Goal: Information Seeking & Learning: Learn about a topic

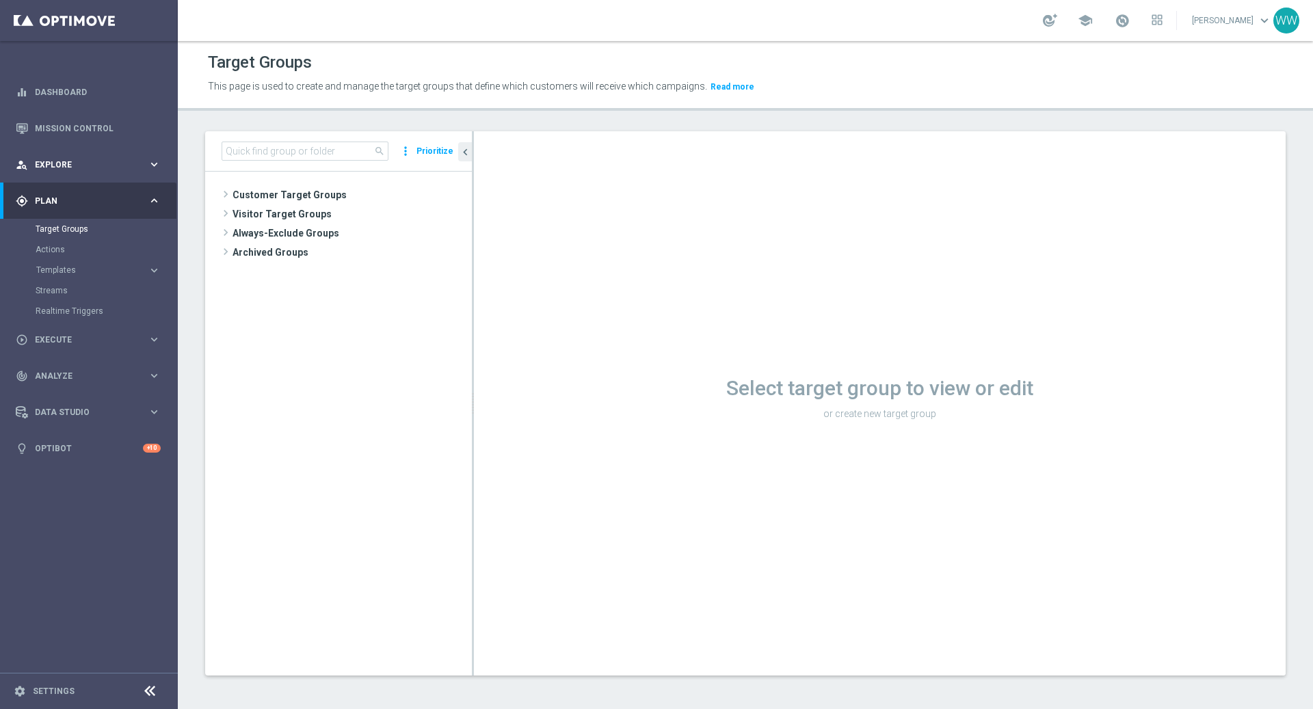
click at [36, 172] on div "person_search Explore keyboard_arrow_right" at bounding box center [88, 164] width 176 height 36
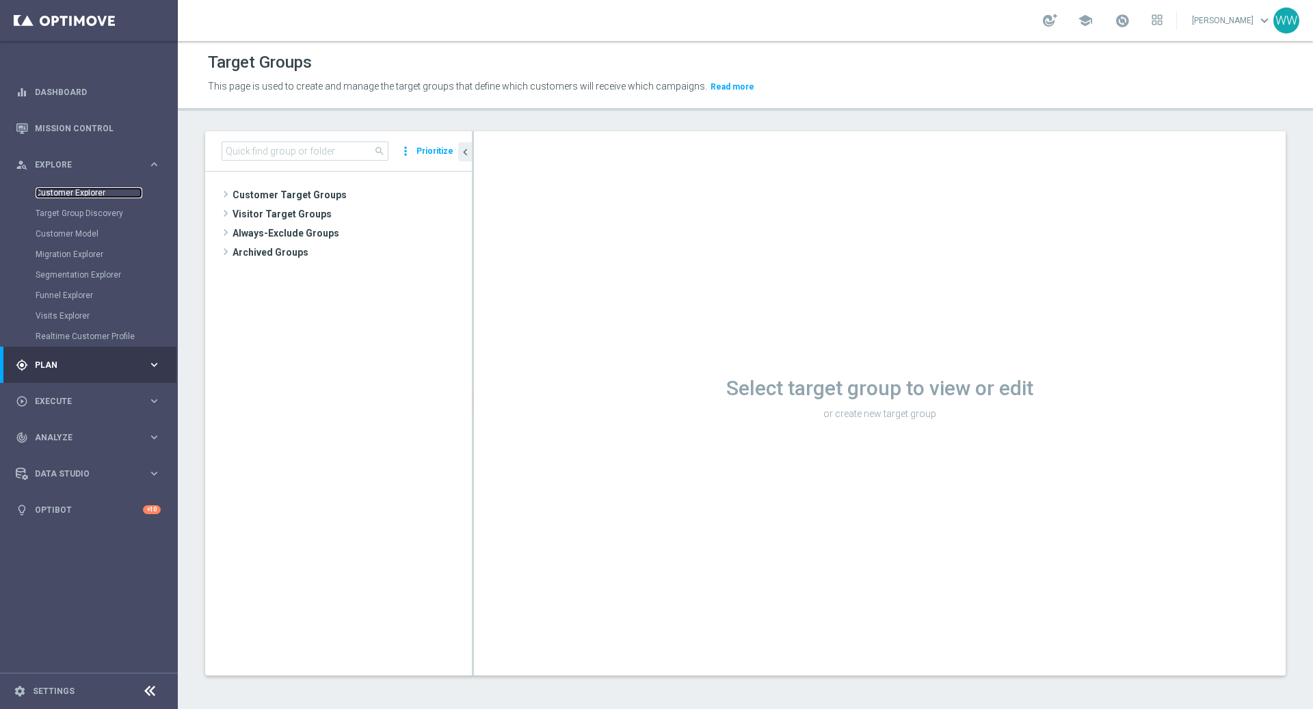
click at [64, 189] on link "Customer Explorer" at bounding box center [89, 192] width 107 height 11
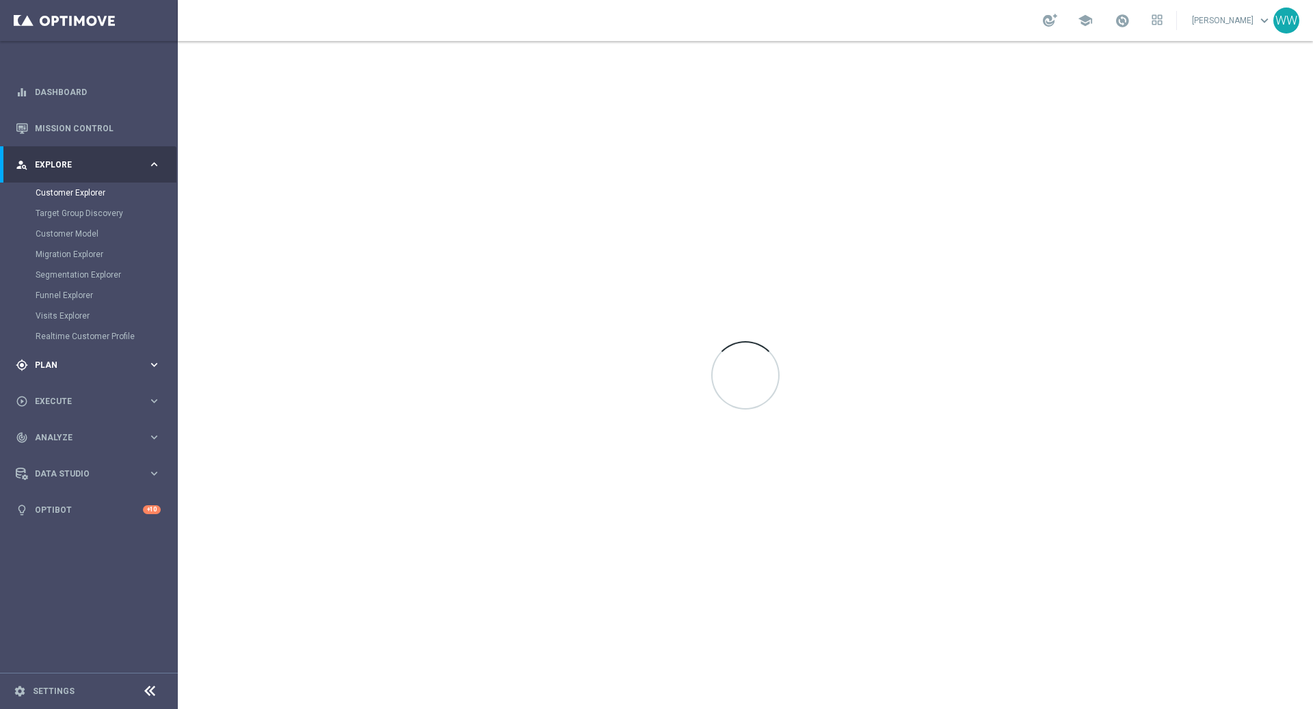
click at [61, 395] on div "play_circle_outline Execute" at bounding box center [82, 401] width 132 height 12
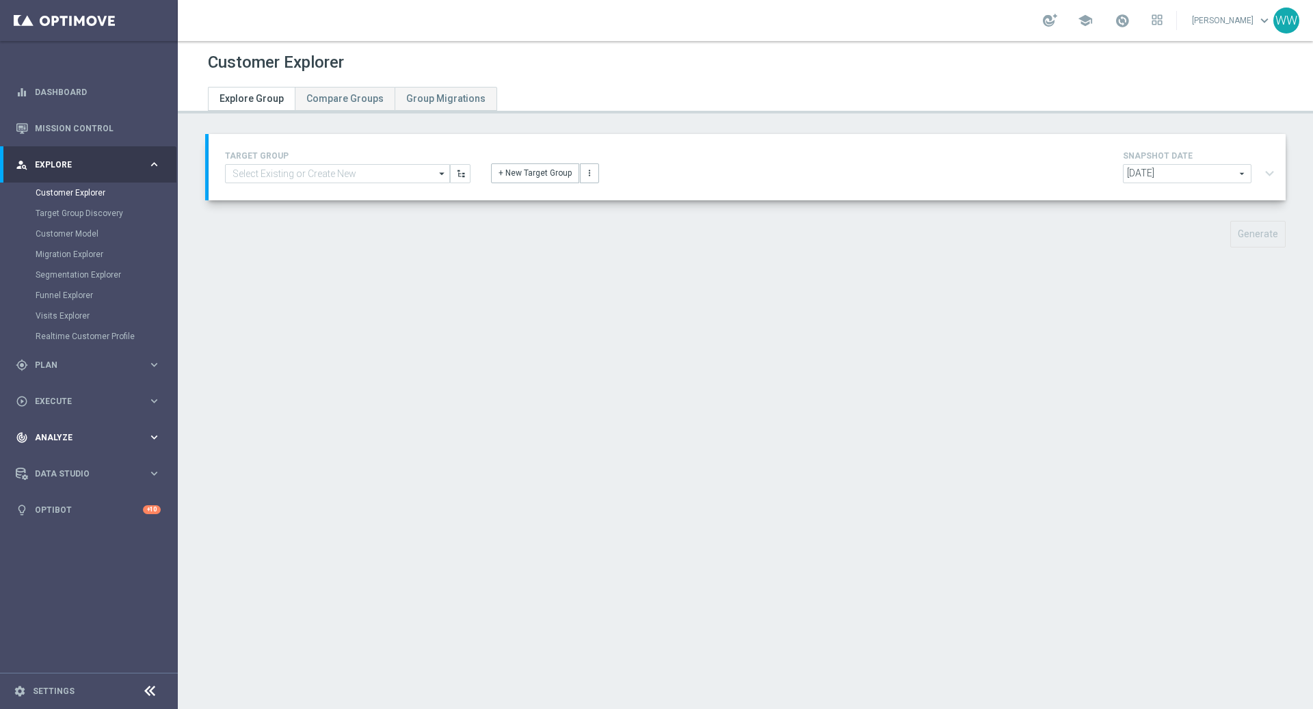
click at [59, 436] on span "Analyze" at bounding box center [91, 437] width 113 height 8
click at [72, 297] on link "Customer 360" at bounding box center [89, 301] width 107 height 11
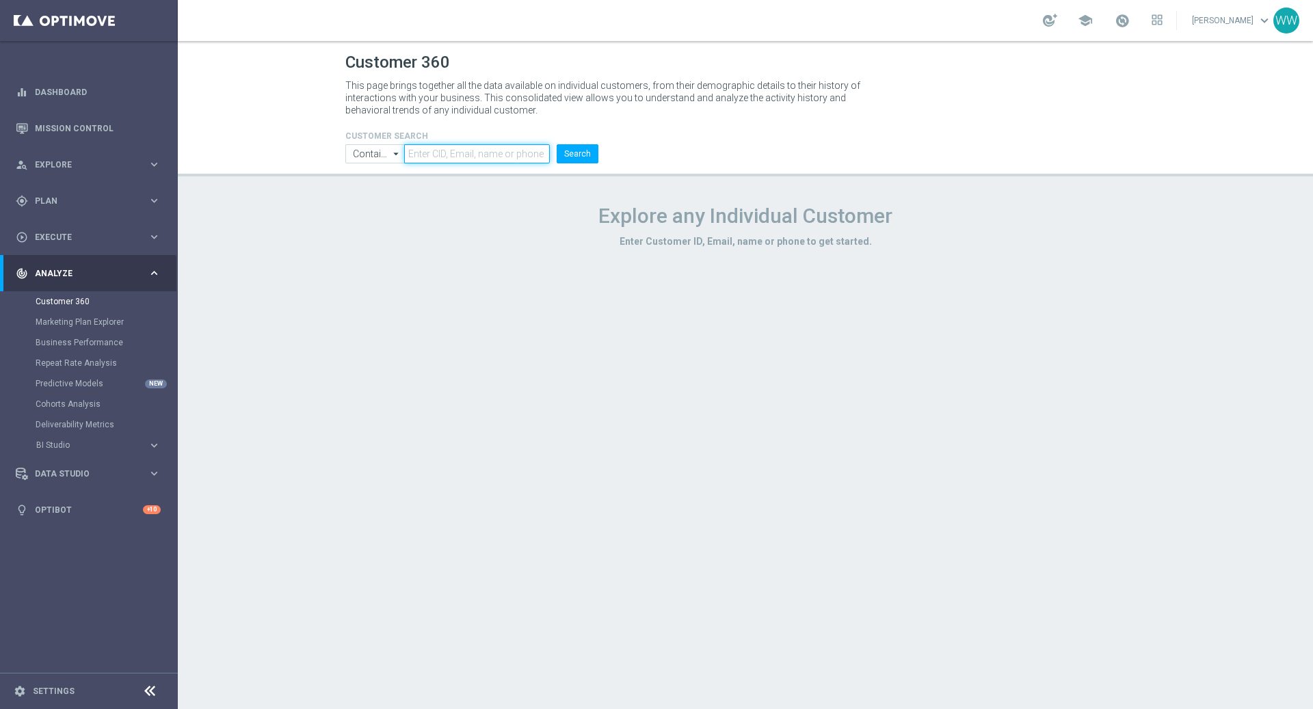
click at [453, 148] on input "text" at bounding box center [477, 153] width 146 height 19
paste input "1016215"
type input "1016215"
click at [588, 148] on button "Search" at bounding box center [577, 153] width 42 height 19
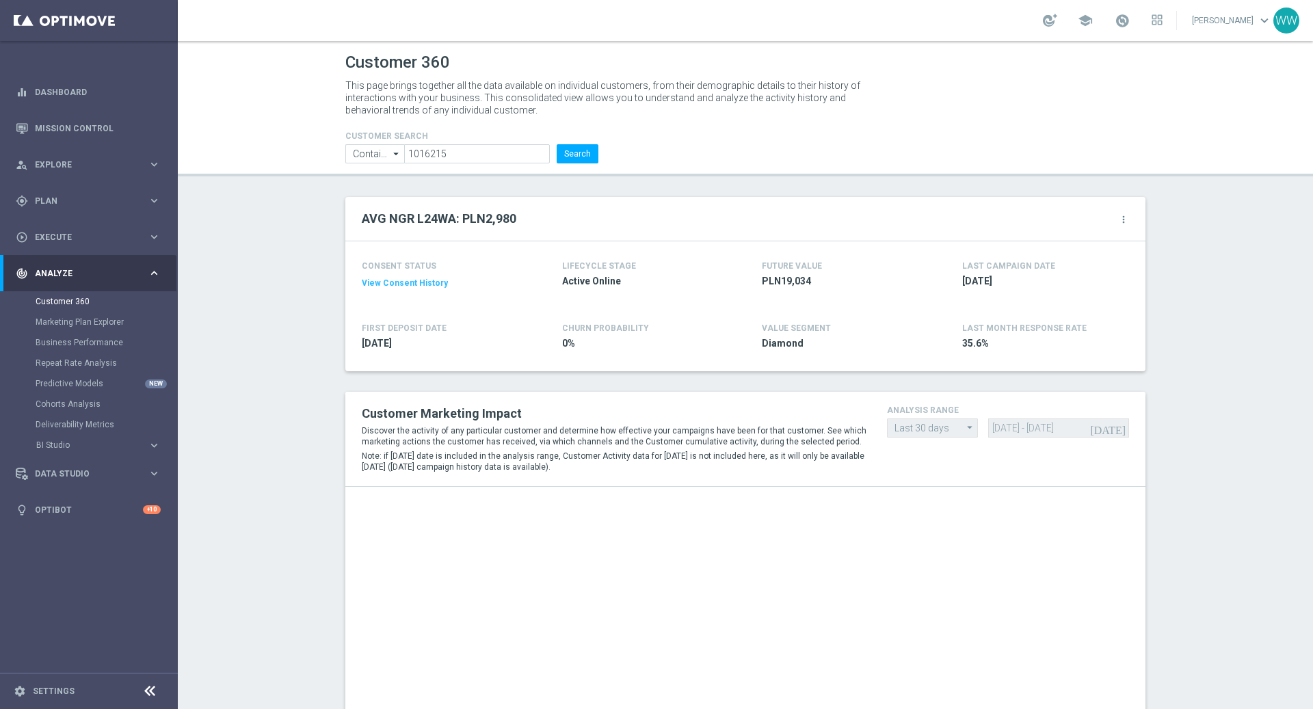
click at [1122, 216] on icon "more_vert" at bounding box center [1123, 219] width 11 height 11
click at [1049, 245] on span "Change Attribute" at bounding box center [1051, 242] width 64 height 10
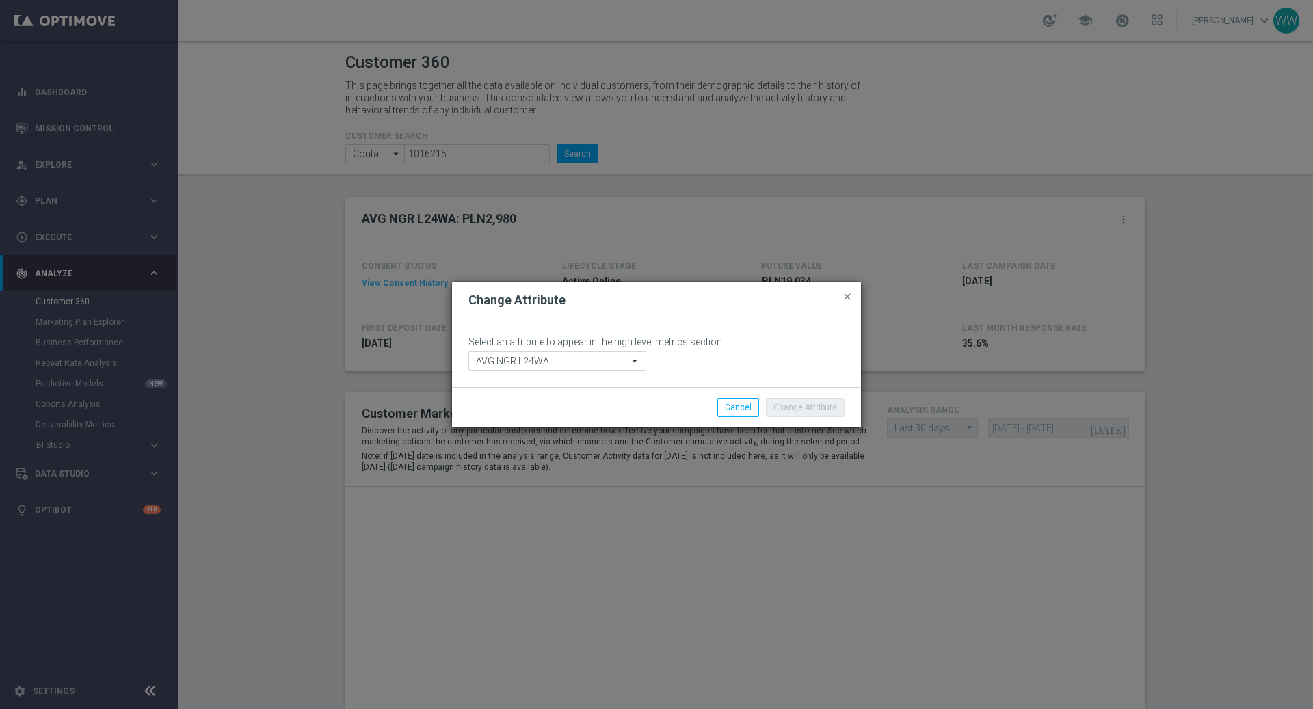
click at [595, 344] on p "Select an attribute to appear in the high level metrics section" at bounding box center [656, 342] width 376 height 12
click at [595, 355] on input "AVG NGR L24WA" at bounding box center [557, 360] width 178 height 19
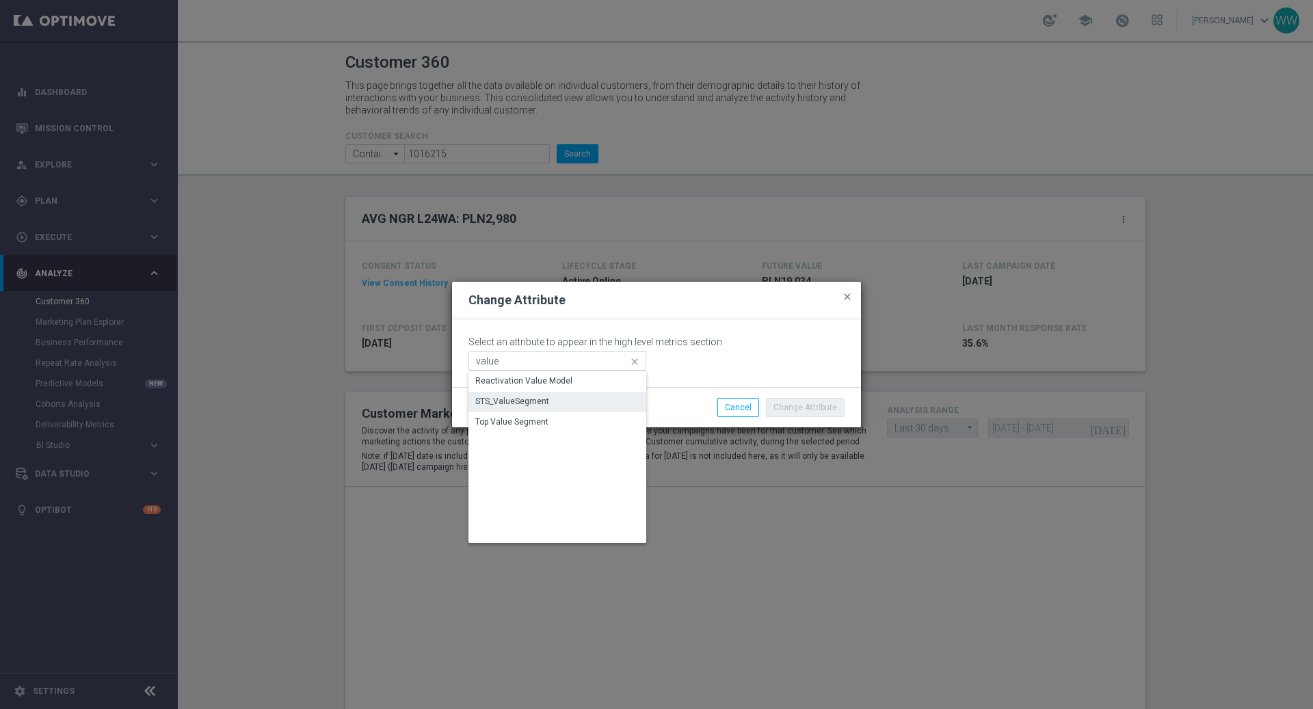
click at [524, 410] on div "STS_ValueSegment" at bounding box center [557, 401] width 178 height 19
type input "STS_ValueSegment"
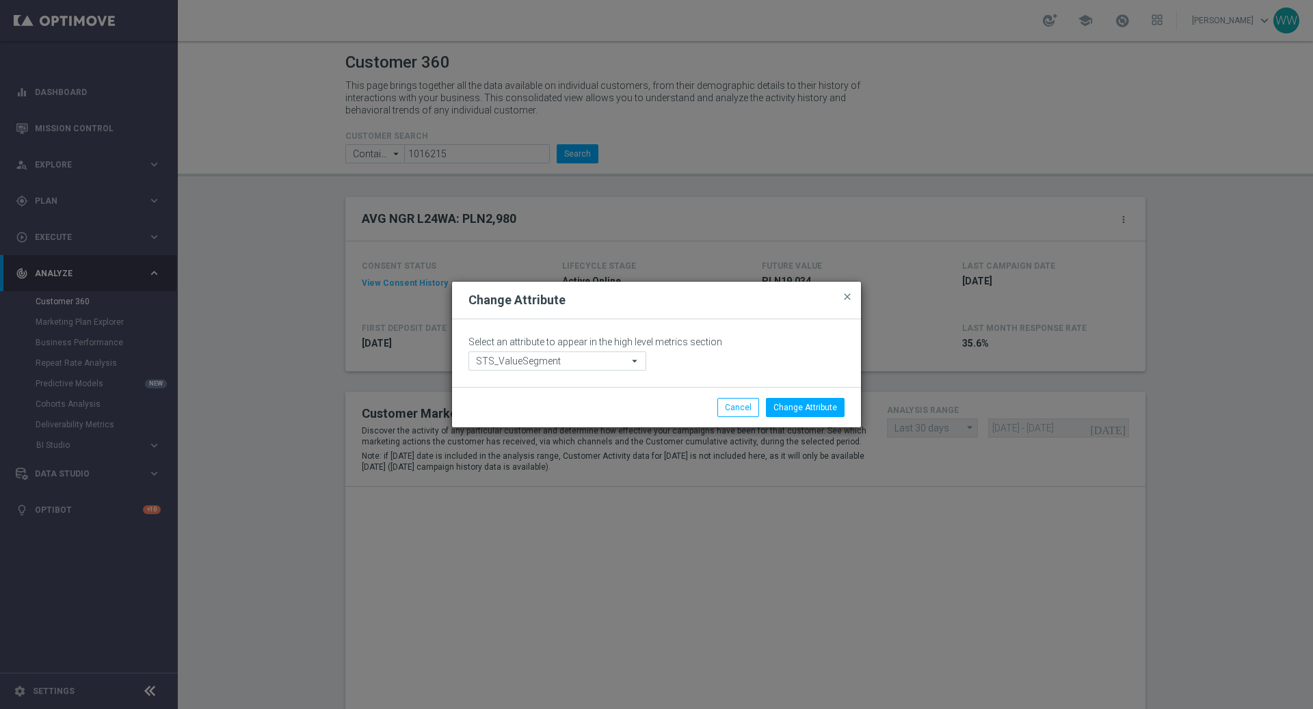
click at [862, 401] on modal-container "Change Attribute close Select an attribute to appear in the high level metrics …" at bounding box center [656, 354] width 1313 height 709
click at [814, 412] on button "Change Attribute" at bounding box center [805, 407] width 79 height 19
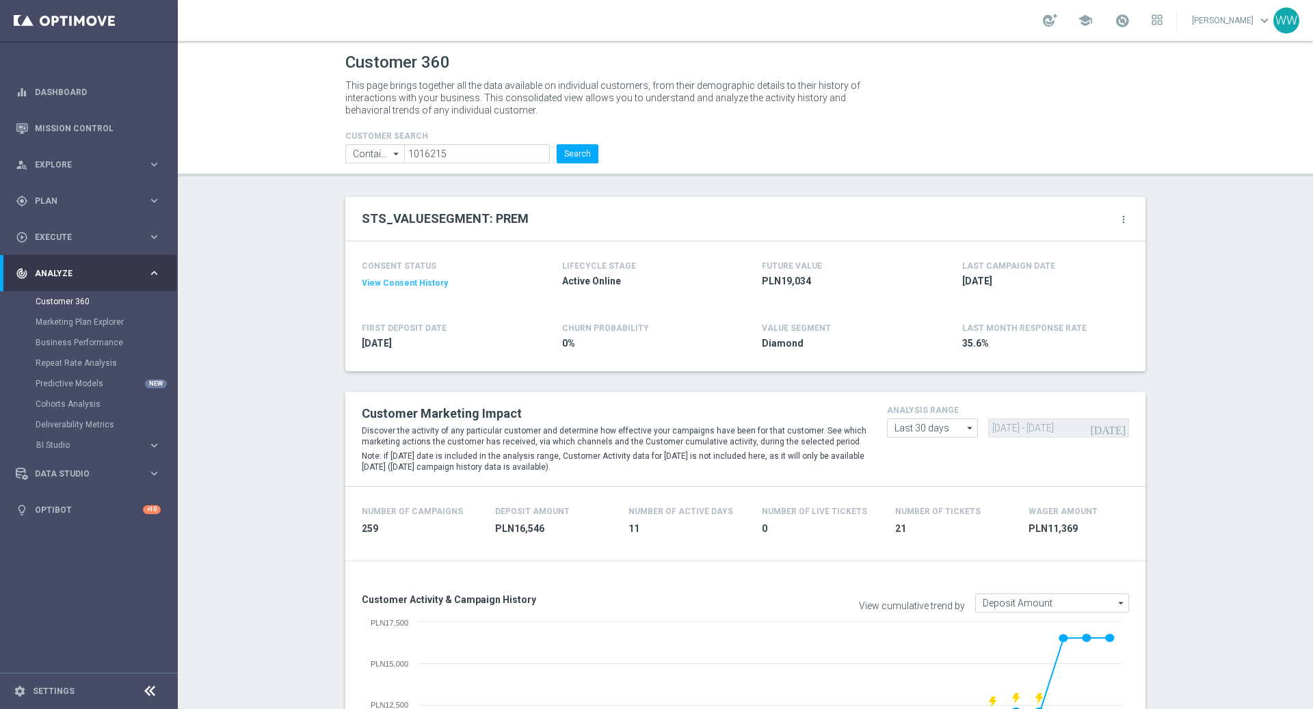
scroll to position [72, 0]
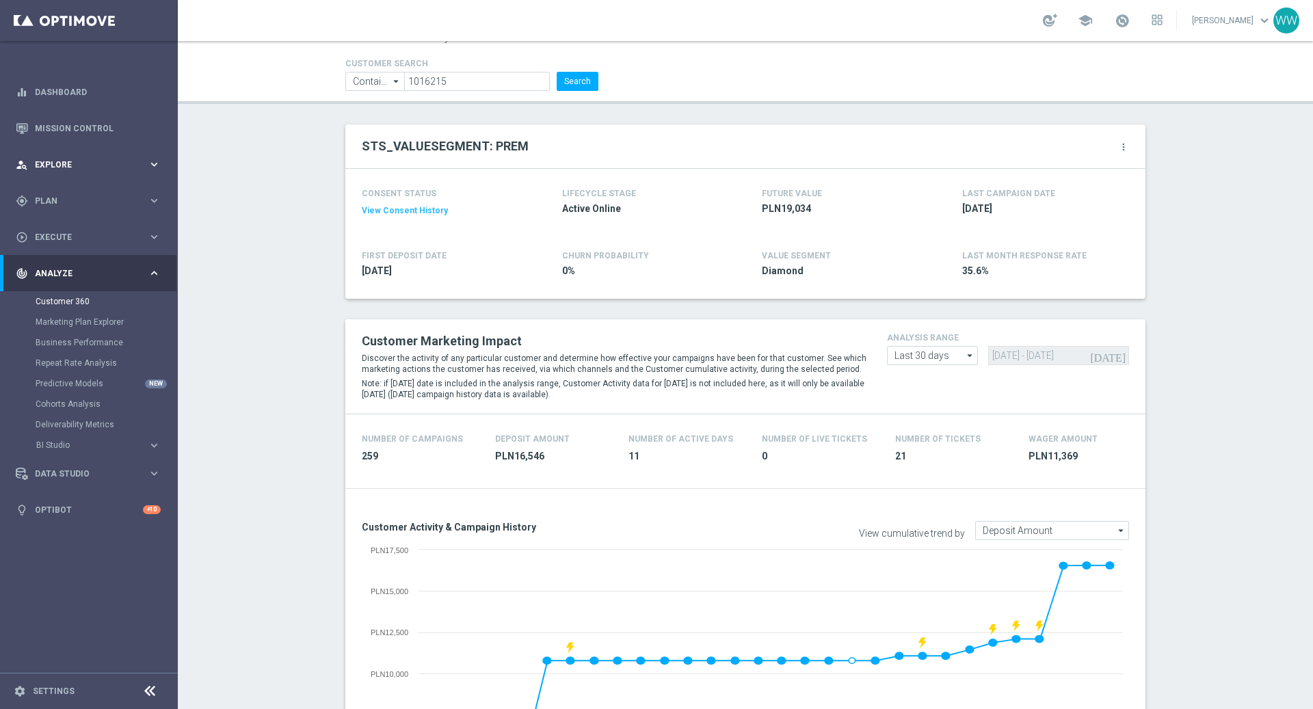
click at [58, 159] on div "person_search Explore" at bounding box center [82, 165] width 132 height 12
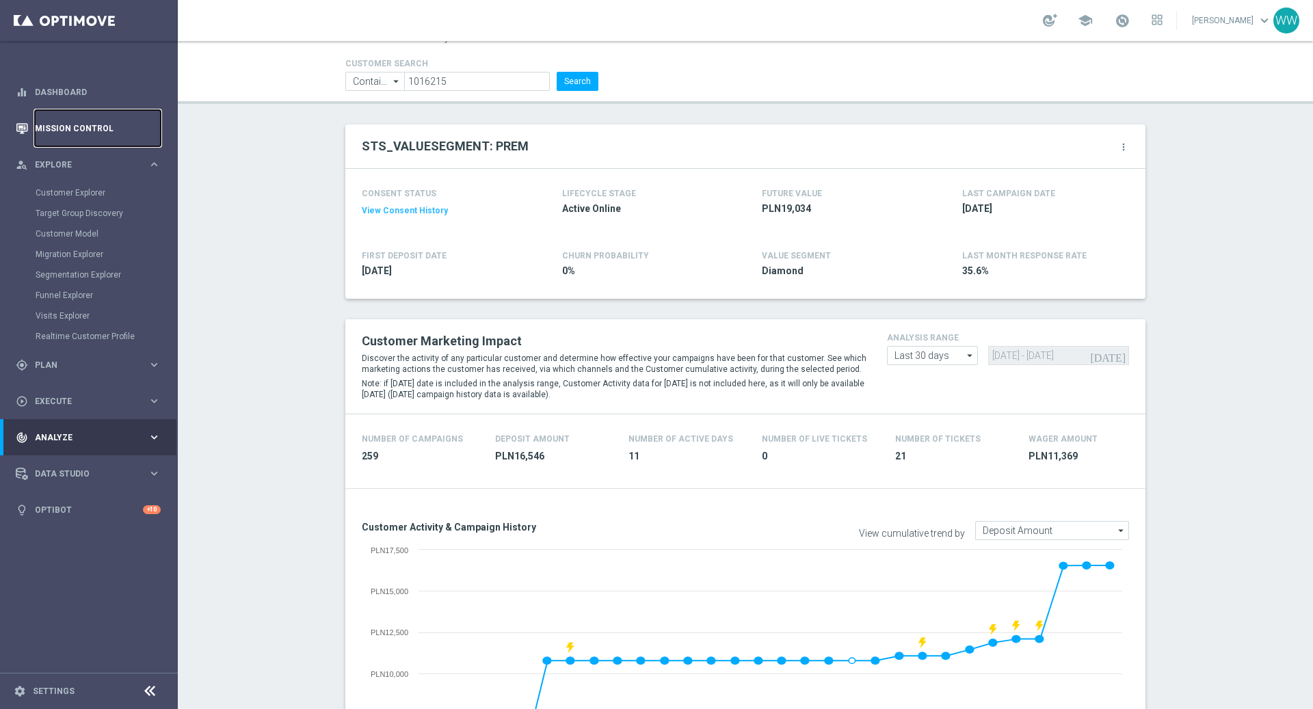
click at [58, 126] on link "Mission Control" at bounding box center [98, 128] width 126 height 36
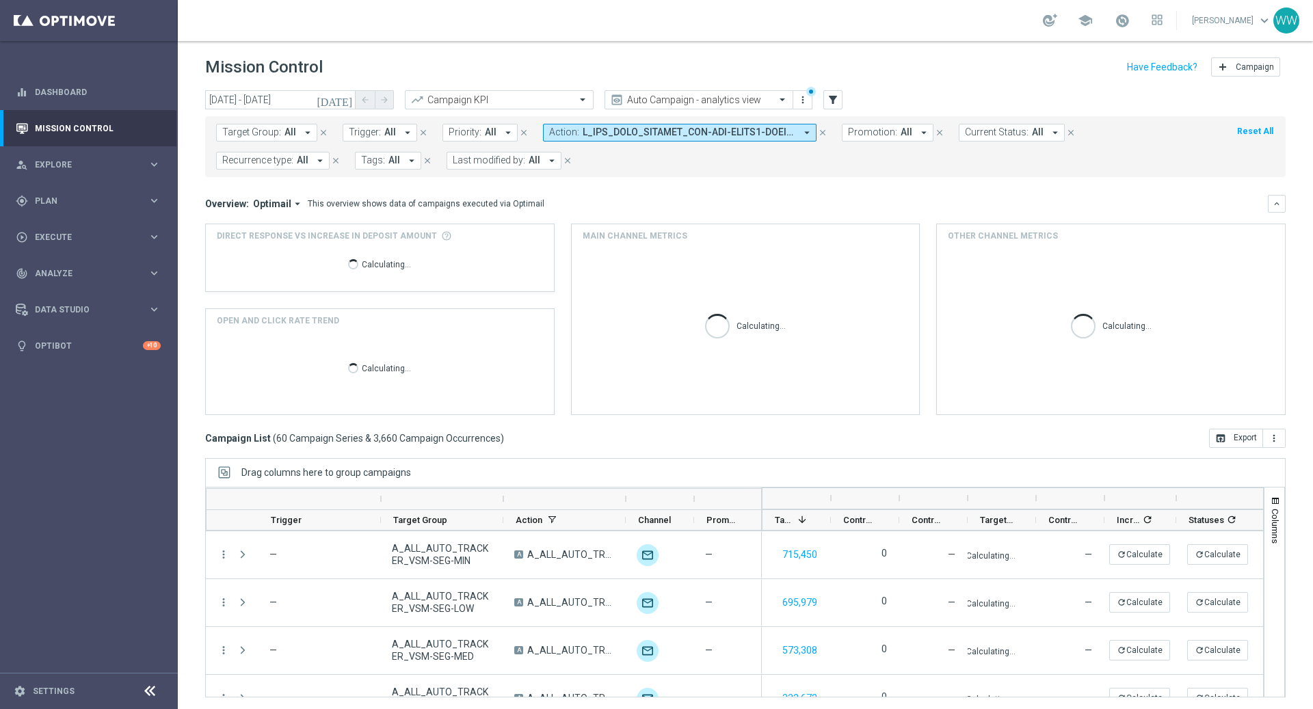
click at [575, 139] on button "Action: arrow_drop_down" at bounding box center [679, 133] width 273 height 18
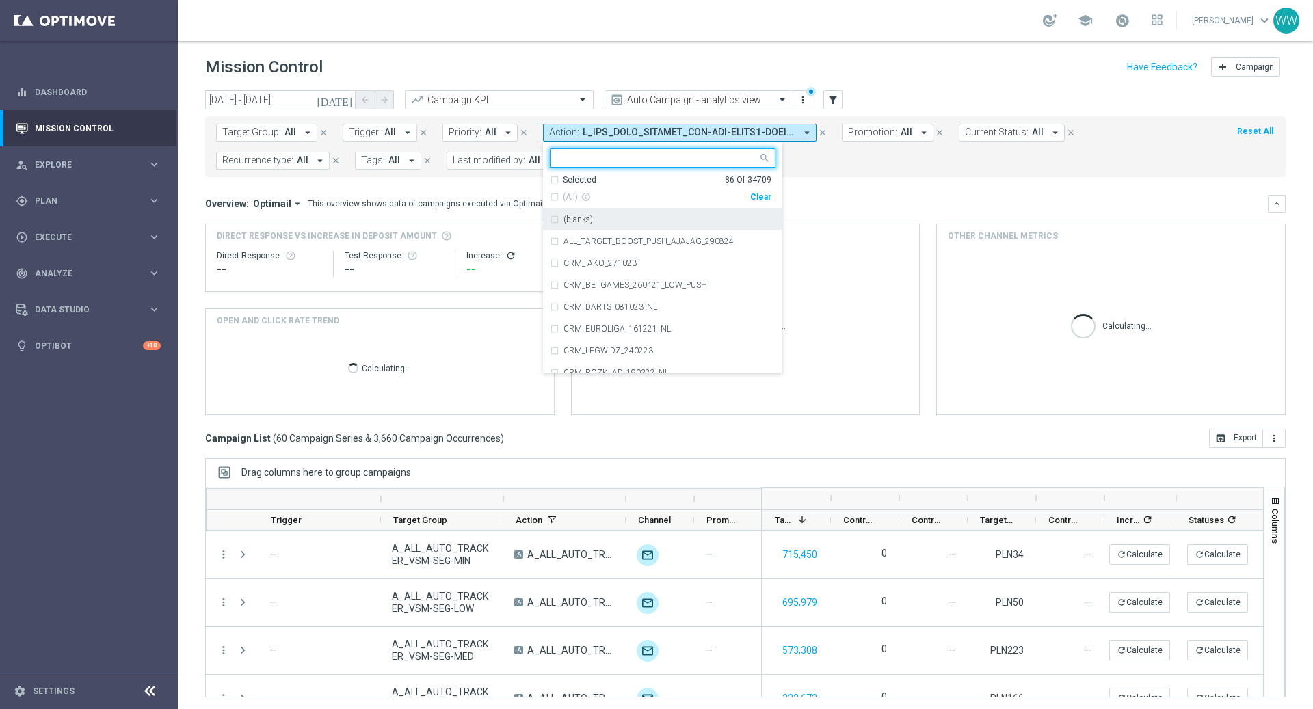
click at [0, 0] on div "Clear" at bounding box center [0, 0] width 0 height 0
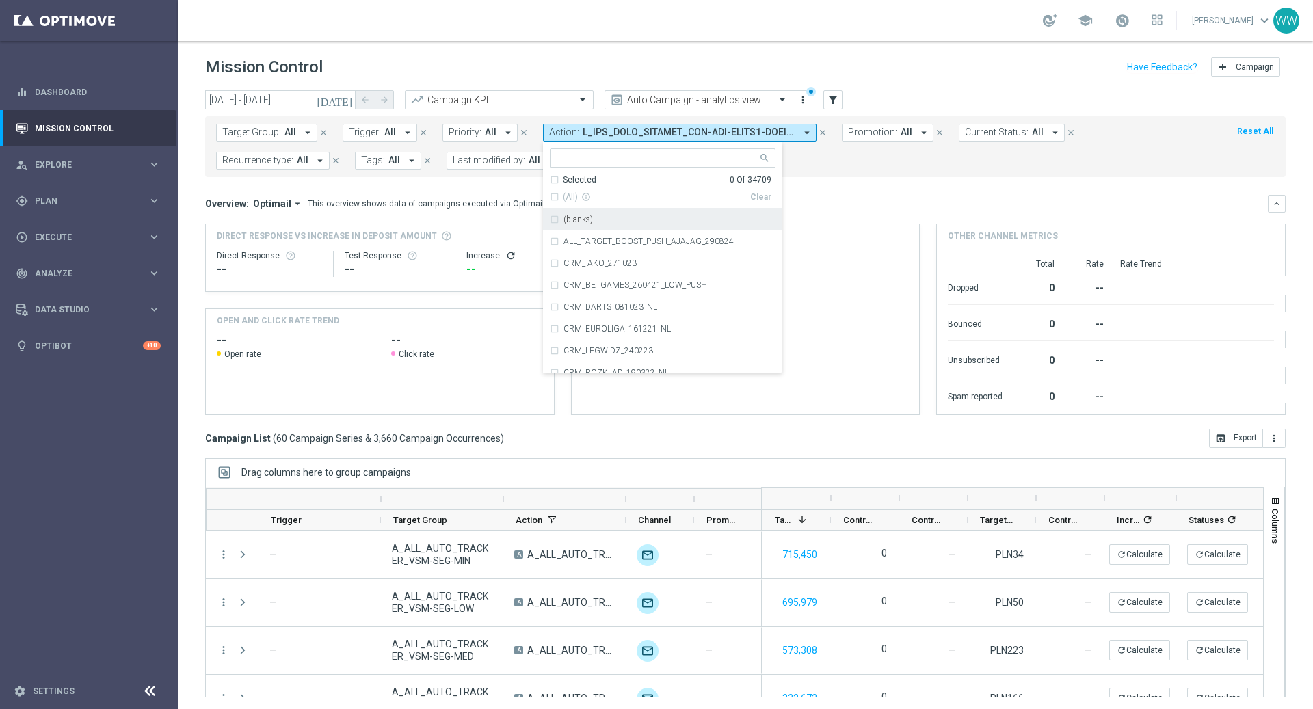
click at [649, 169] on ng-select "Selected 0 Of 34709 (All) info_outline Clear (blanks) ALL_TARGET_BOOST_PUSH_AJA…" at bounding box center [662, 260] width 239 height 225
click at [647, 163] on div at bounding box center [656, 159] width 202 height 14
paste input "A_PREM-PEXTRA_AUTO_CASHDROP_WELCOME_PW_MRKT_WEEKLY"
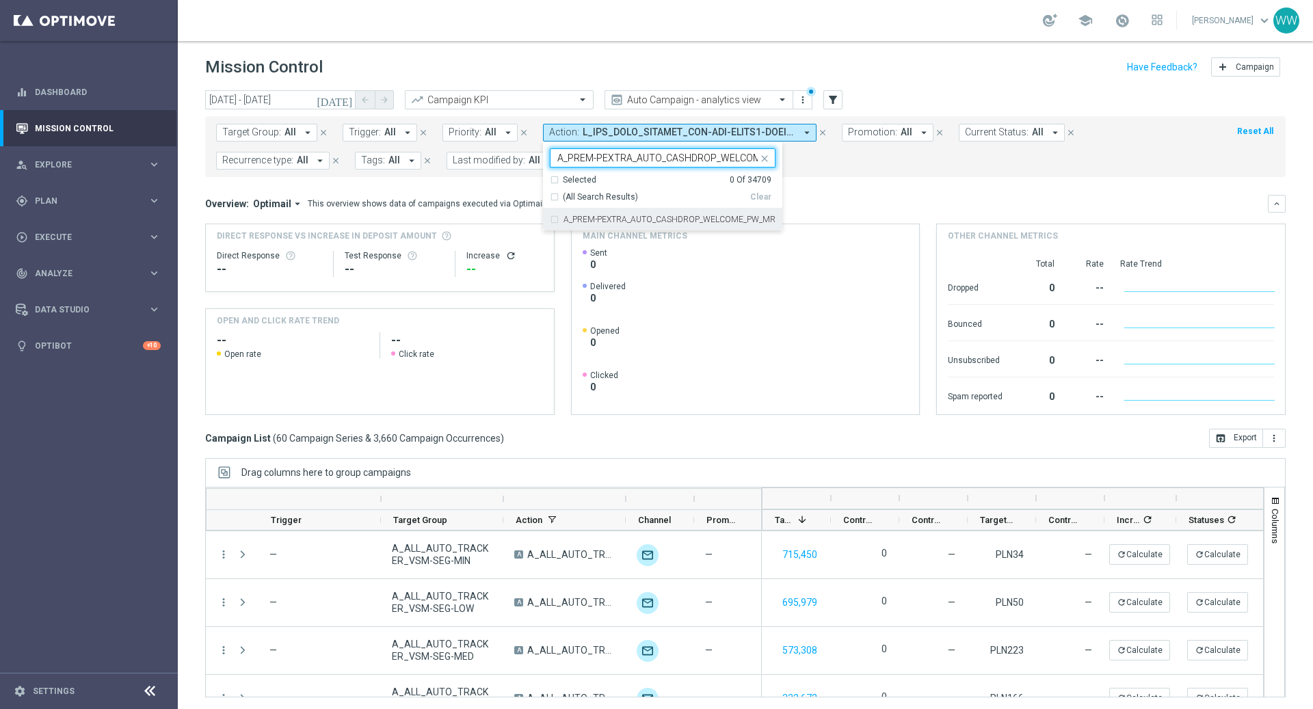
scroll to position [0, 92]
click at [600, 218] on label "A_PREM-PEXTRA_AUTO_CASHDROP_WELCOME_PW_MRKT_WEEKLY" at bounding box center [669, 219] width 212 height 8
type input "A_PREM-PEXTRA_AUTO_CASHDROP_WELCOME_PW_MRKT_WEEKLY"
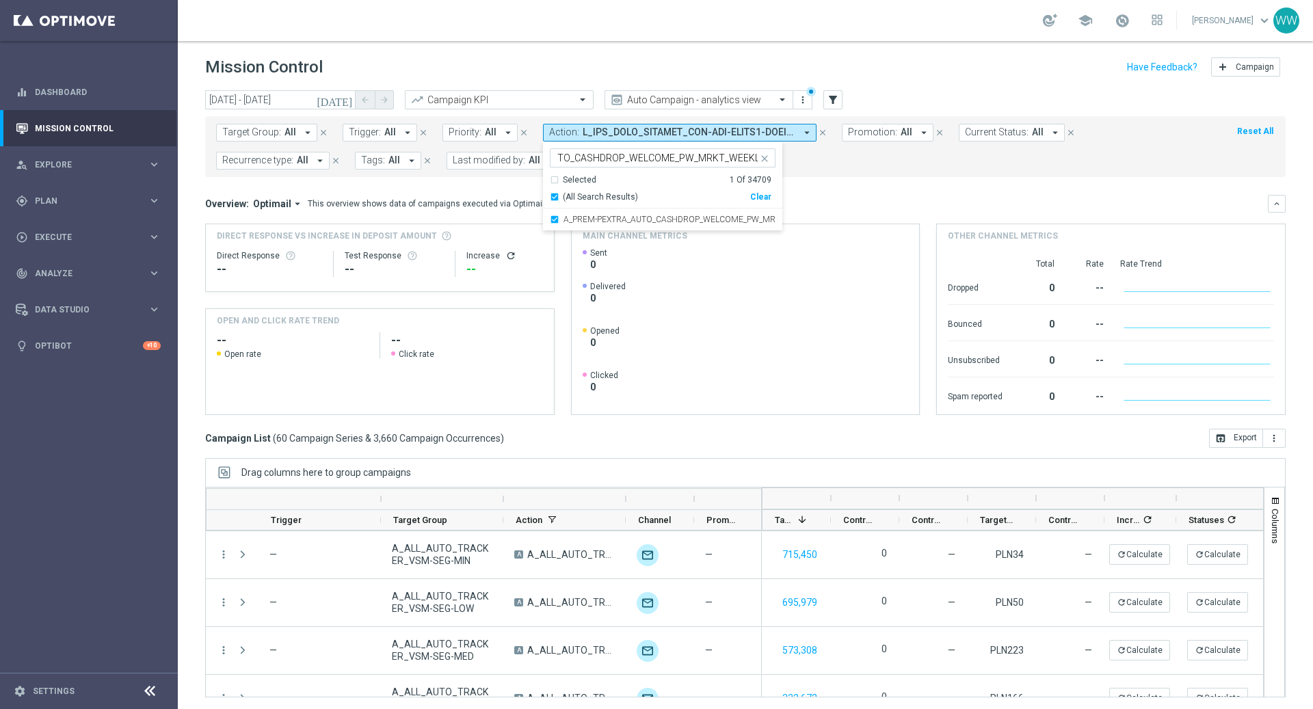
scroll to position [0, 0]
click at [869, 209] on div "Overview: Optimail arrow_drop_down This overview shows data of campaigns execut…" at bounding box center [745, 204] width 1080 height 18
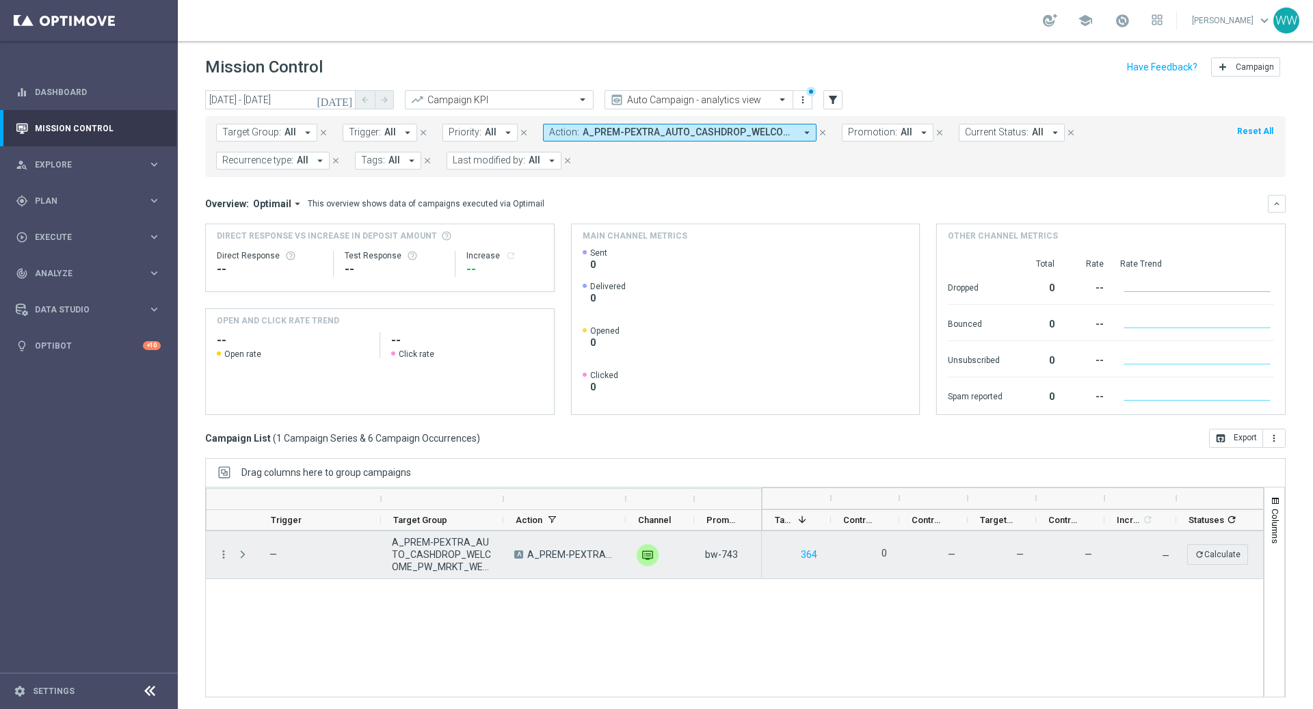
click at [212, 558] on div "more_vert" at bounding box center [218, 554] width 25 height 47
click at [222, 558] on icon "more_vert" at bounding box center [223, 554] width 12 height 12
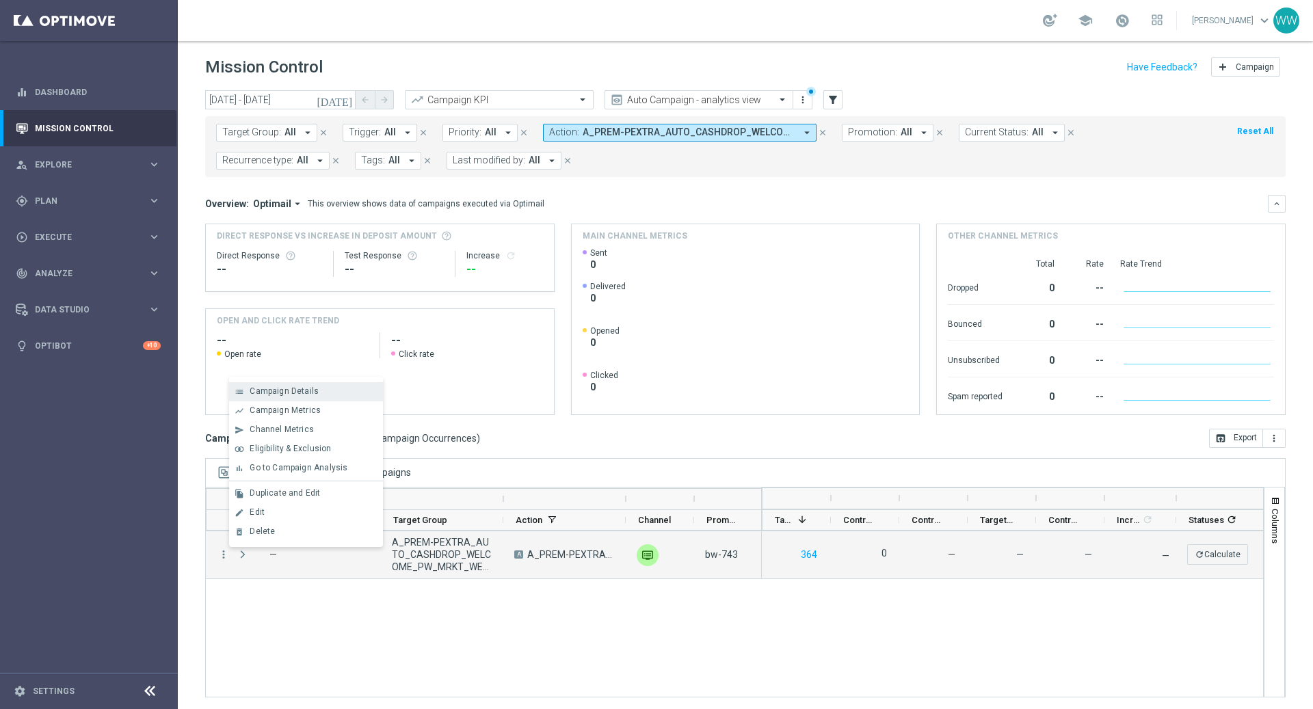
click at [299, 390] on span "Campaign Details" at bounding box center [284, 391] width 69 height 10
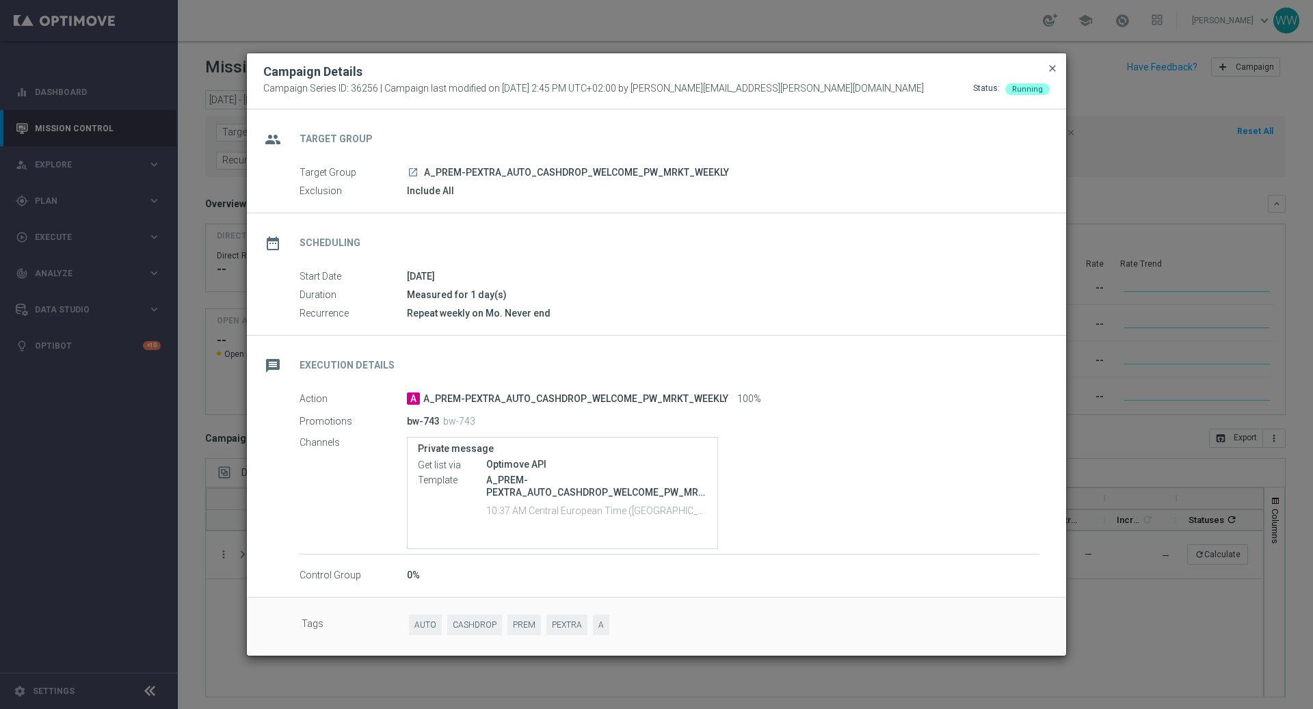
click at [1056, 68] on span "close" at bounding box center [1052, 68] width 11 height 11
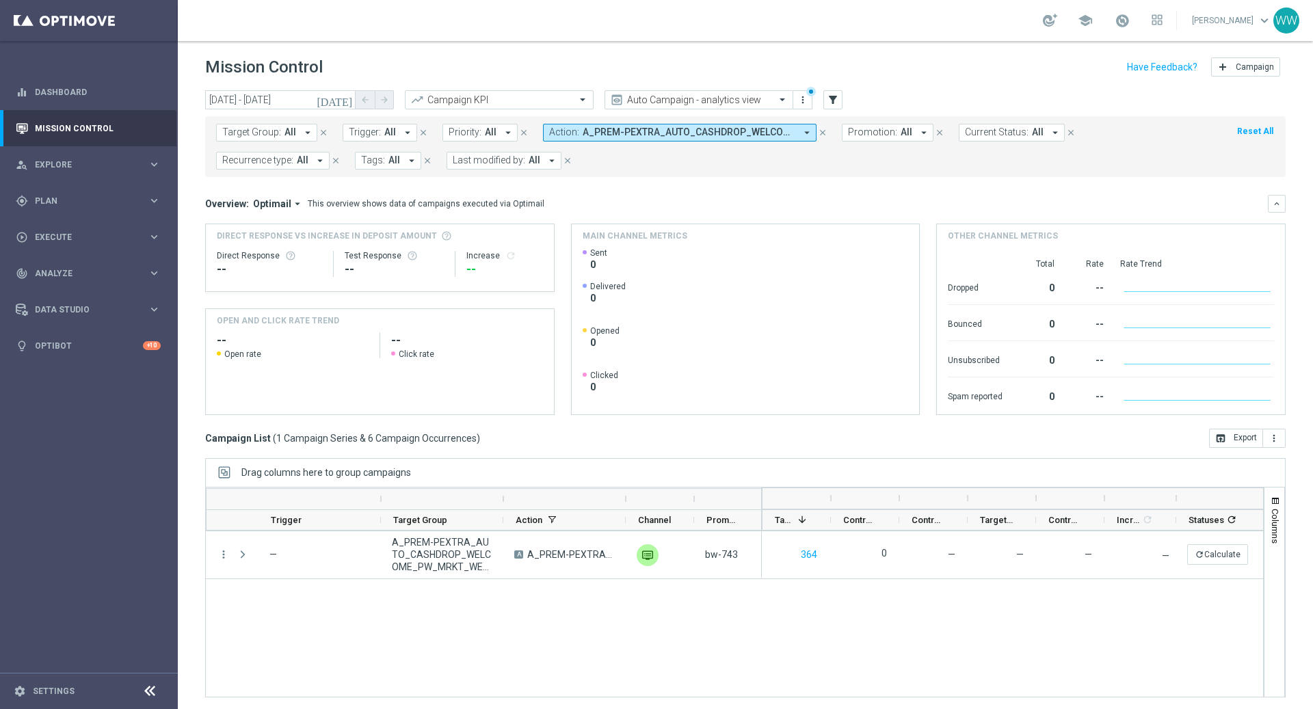
click at [685, 131] on span "A_PREM-PEXTRA_AUTO_CASHDROP_WELCOME_PW_MRKT_WEEKLY" at bounding box center [688, 132] width 213 height 12
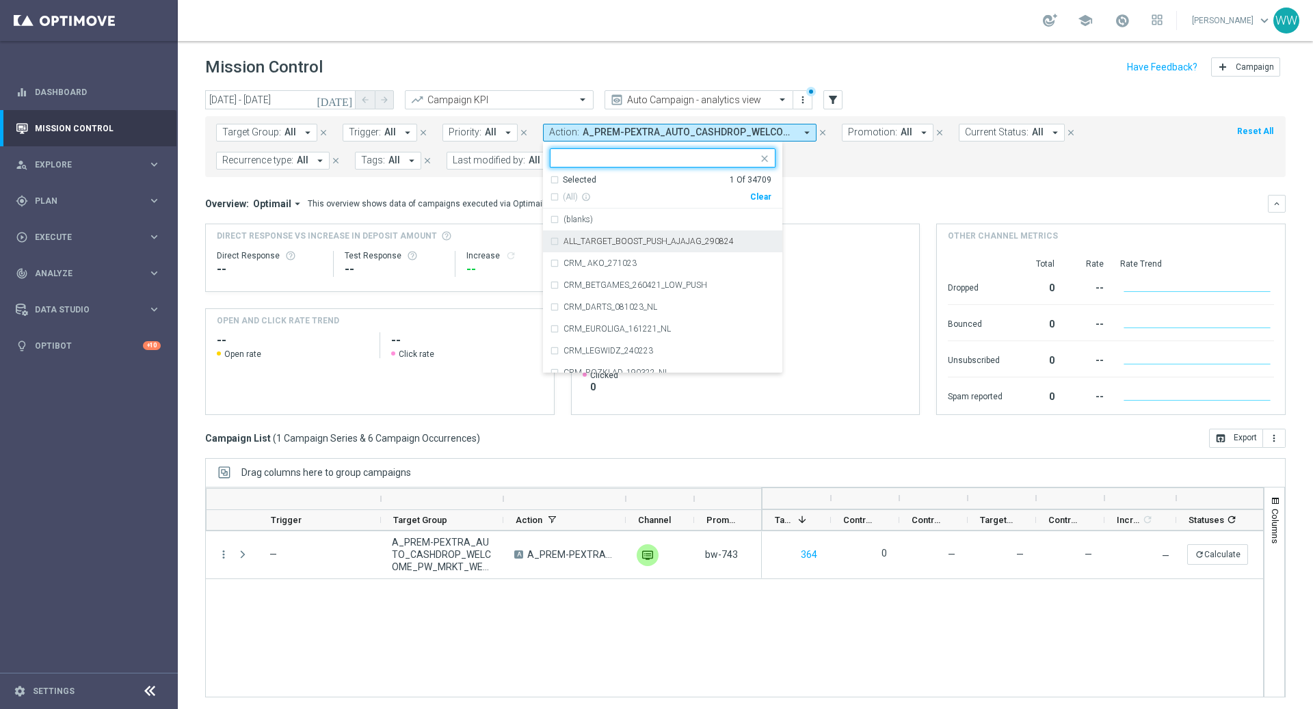
click at [0, 0] on div "Clear" at bounding box center [0, 0] width 0 height 0
click at [861, 184] on mini-dashboard "Overview: Optimail arrow_drop_down This overview shows data of campaigns execut…" at bounding box center [745, 303] width 1080 height 252
click at [293, 155] on span "Recurrence type:" at bounding box center [257, 161] width 71 height 12
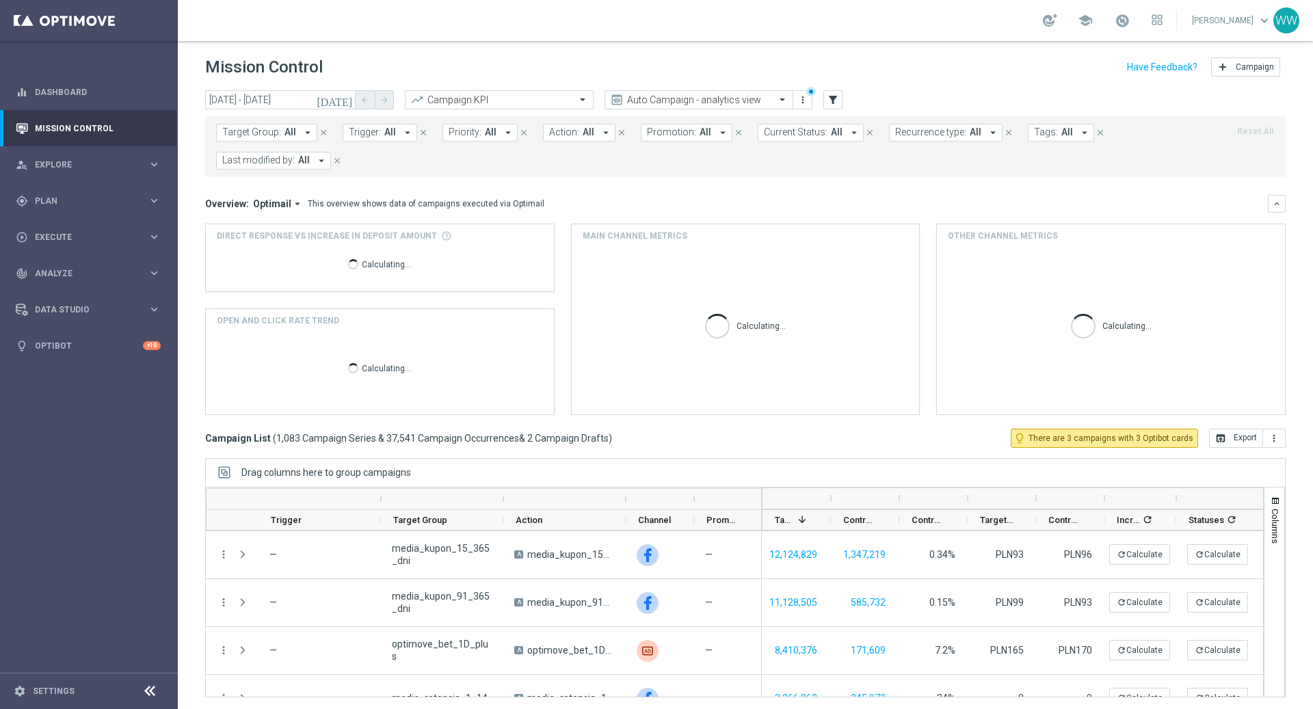
click at [650, 131] on span "Promotion:" at bounding box center [671, 132] width 49 height 12
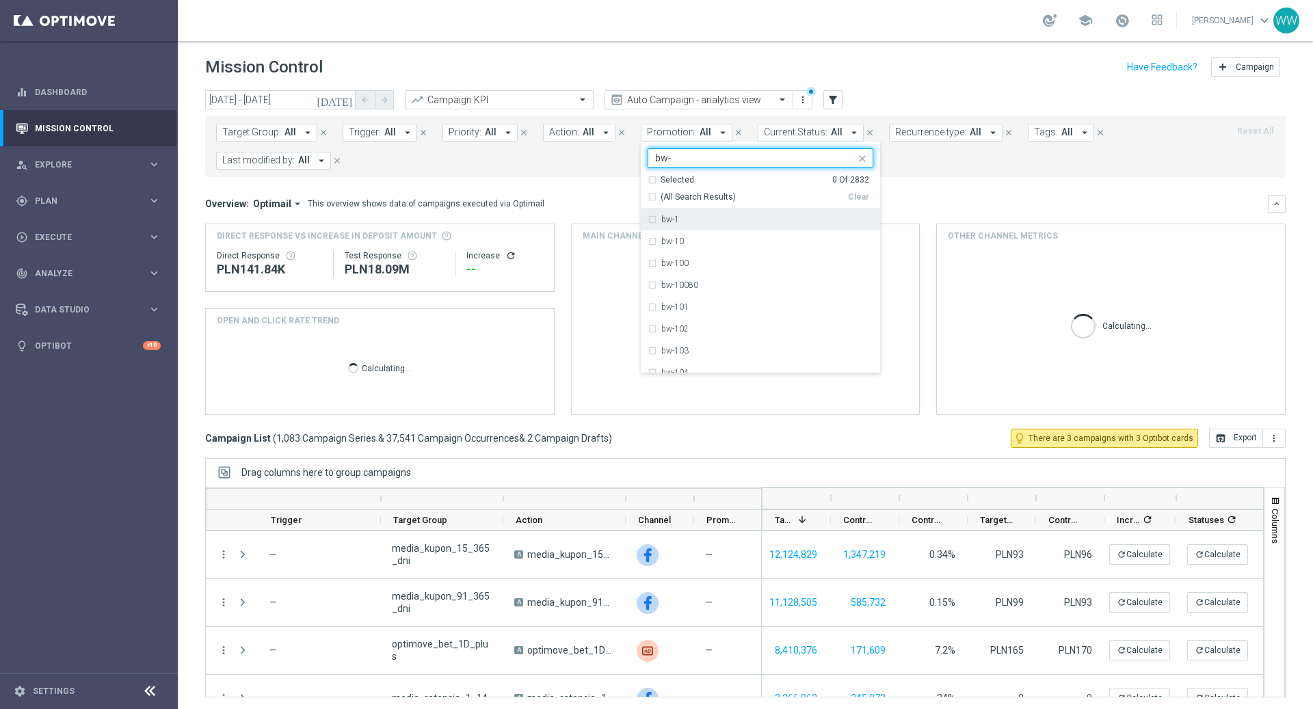
click at [660, 191] on span "(All Search Results)" at bounding box center [697, 197] width 75 height 12
type input "bw-"
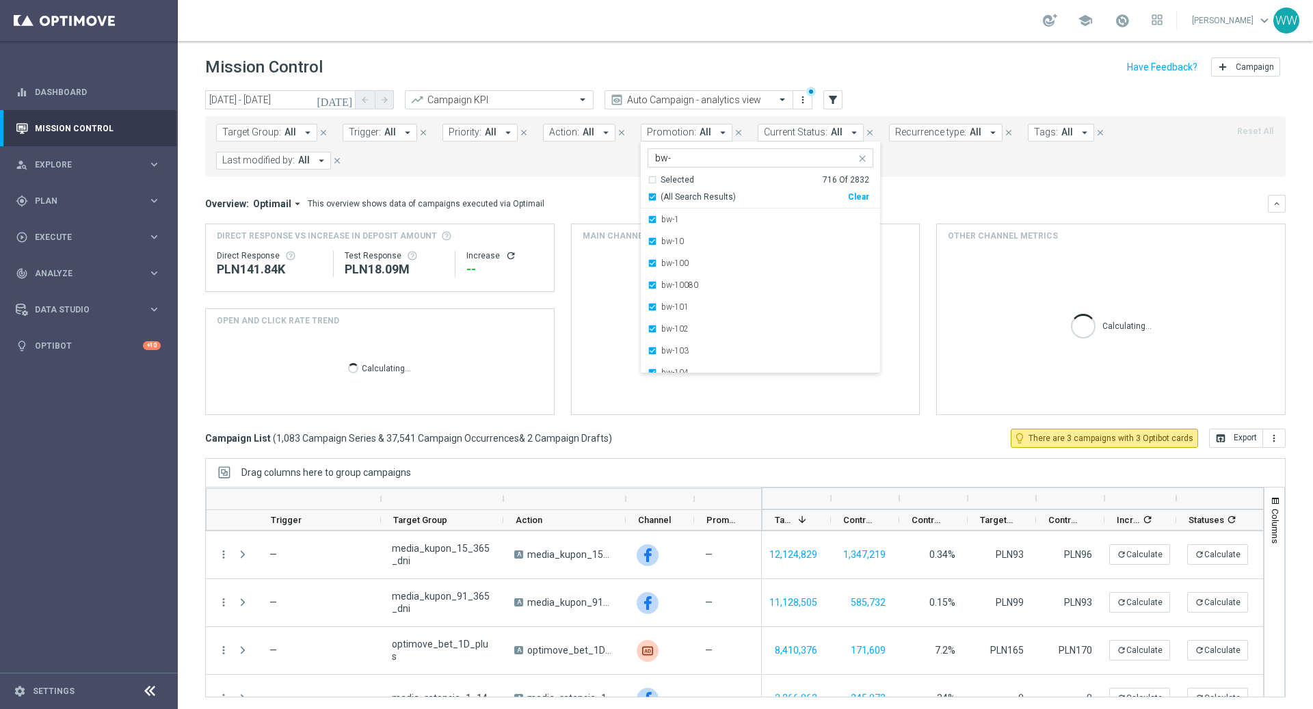
click at [594, 170] on div "Target Group: All arrow_drop_down close Trigger: All arrow_drop_down close Prio…" at bounding box center [745, 146] width 1080 height 61
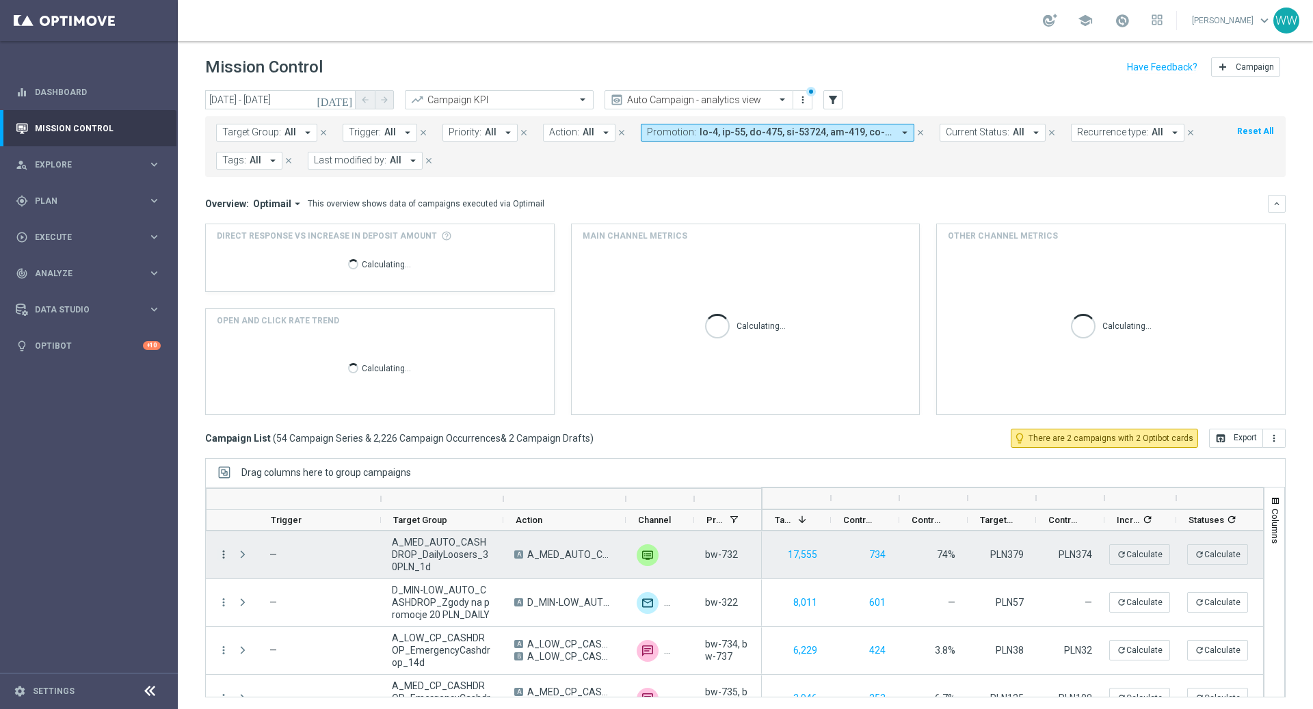
click at [224, 550] on icon "more_vert" at bounding box center [223, 554] width 12 height 12
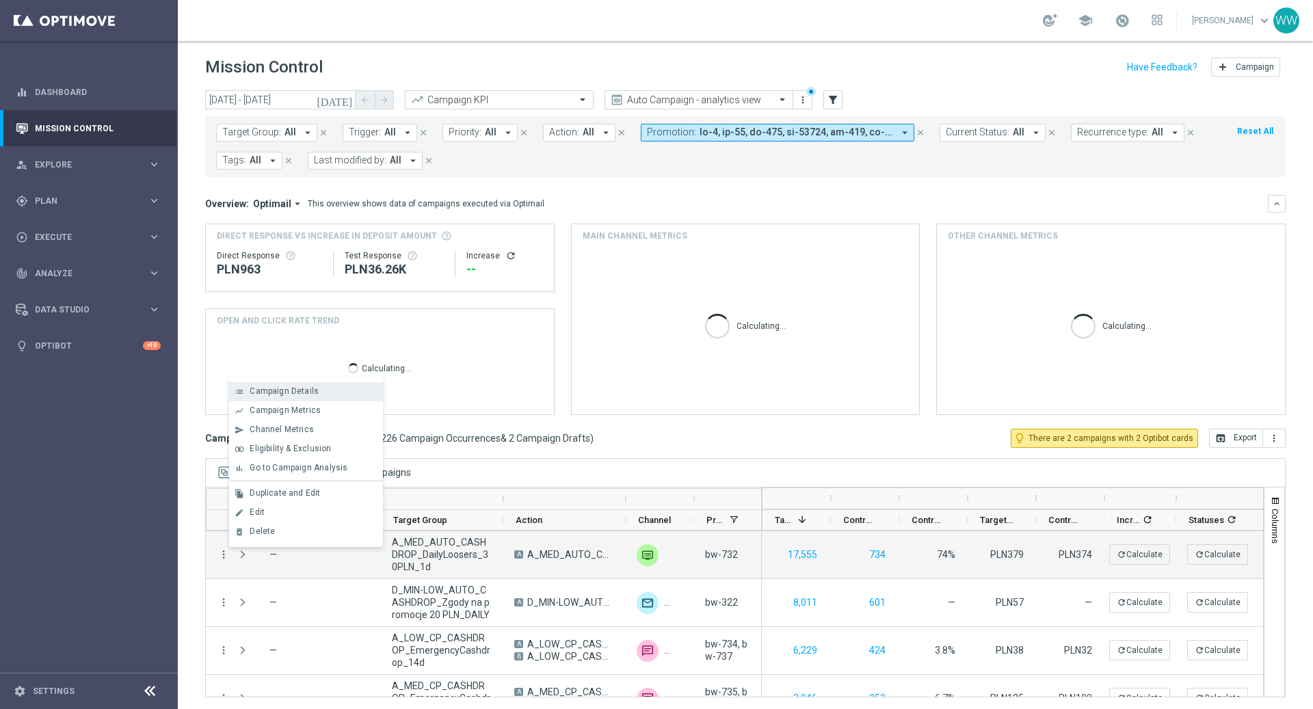
click at [267, 390] on span "Campaign Details" at bounding box center [284, 391] width 69 height 10
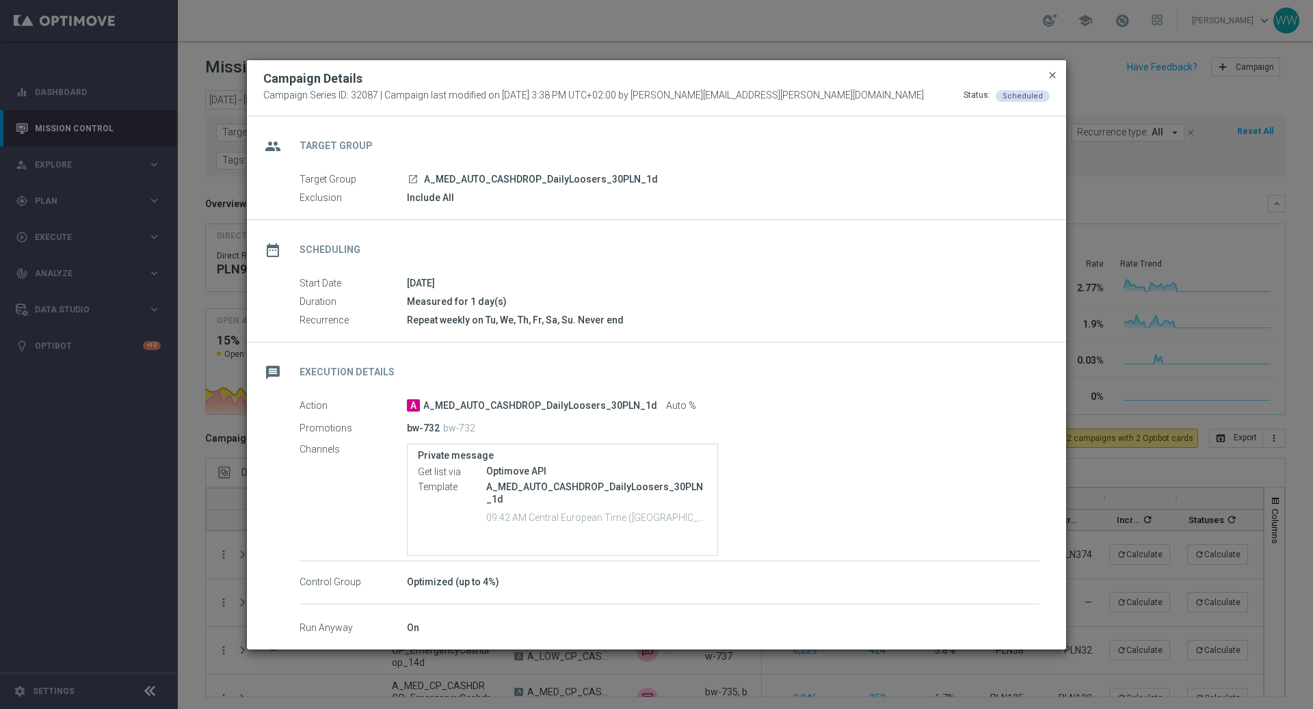
click at [1051, 73] on span "close" at bounding box center [1052, 75] width 11 height 11
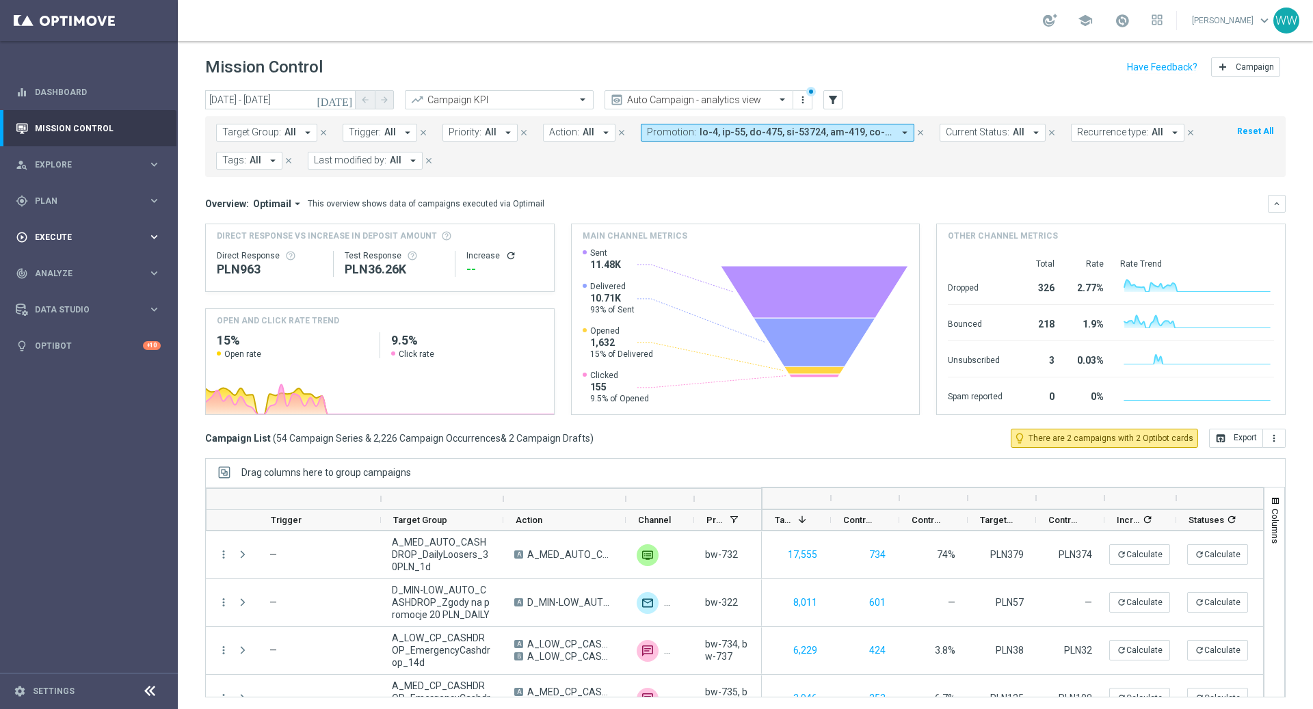
click at [63, 254] on div "play_circle_outline Execute keyboard_arrow_right" at bounding box center [88, 237] width 176 height 36
click at [49, 315] on span "Analyze" at bounding box center [91, 314] width 113 height 8
click at [62, 300] on link "Customer 360" at bounding box center [89, 301] width 107 height 11
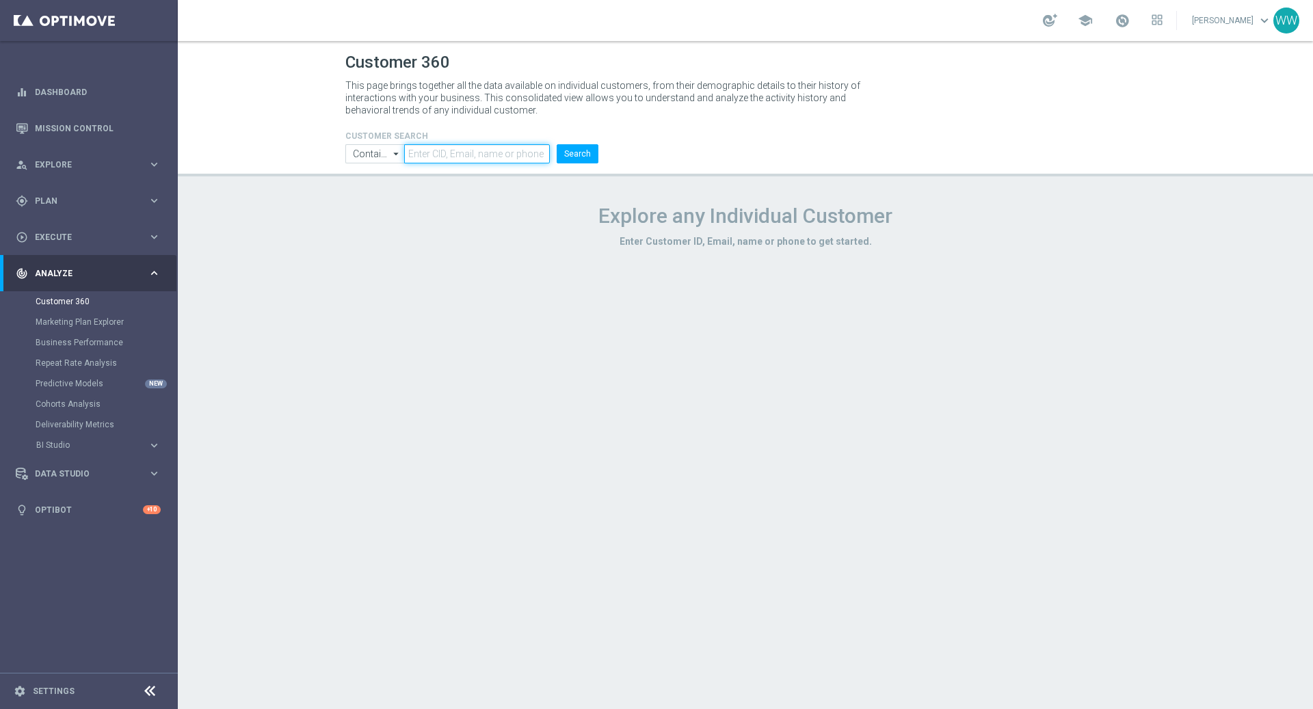
click at [470, 160] on input "text" at bounding box center [477, 153] width 146 height 19
click at [470, 157] on input "text" at bounding box center [477, 153] width 146 height 19
paste input "3337750"
type input "3337750"
click at [576, 155] on button "Search" at bounding box center [577, 153] width 42 height 19
